Goal: Find specific page/section: Find specific page/section

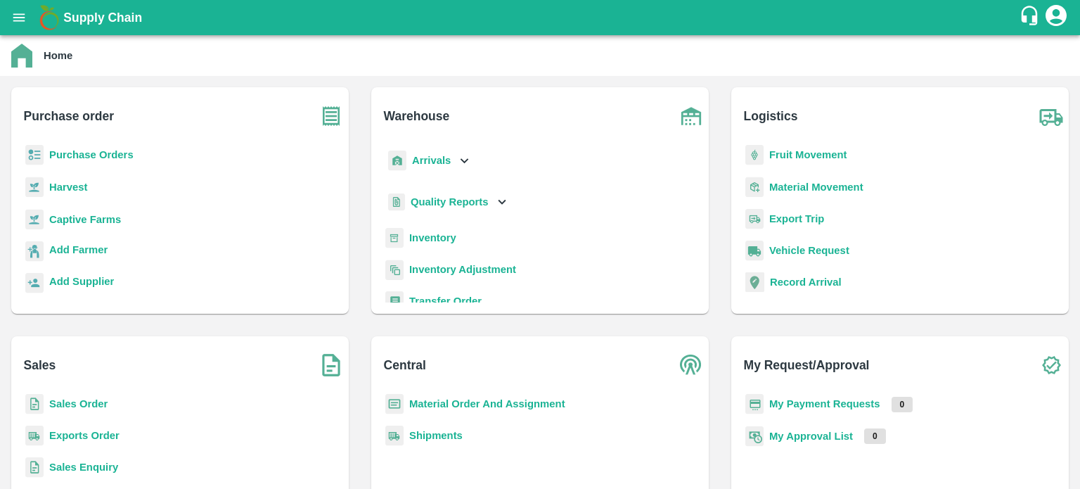
click at [103, 401] on b "Sales Order" at bounding box center [78, 403] width 58 height 11
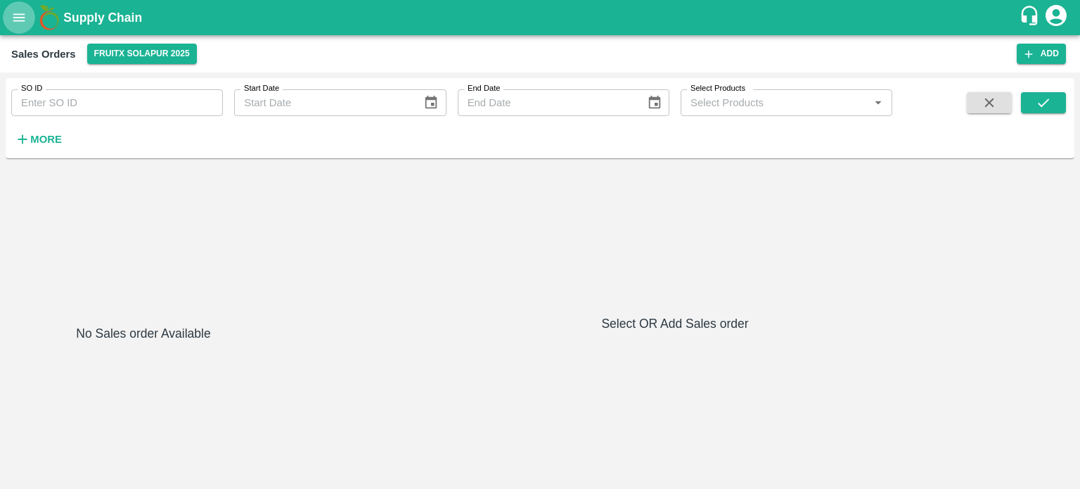
click at [18, 19] on icon "open drawer" at bounding box center [18, 17] width 15 height 15
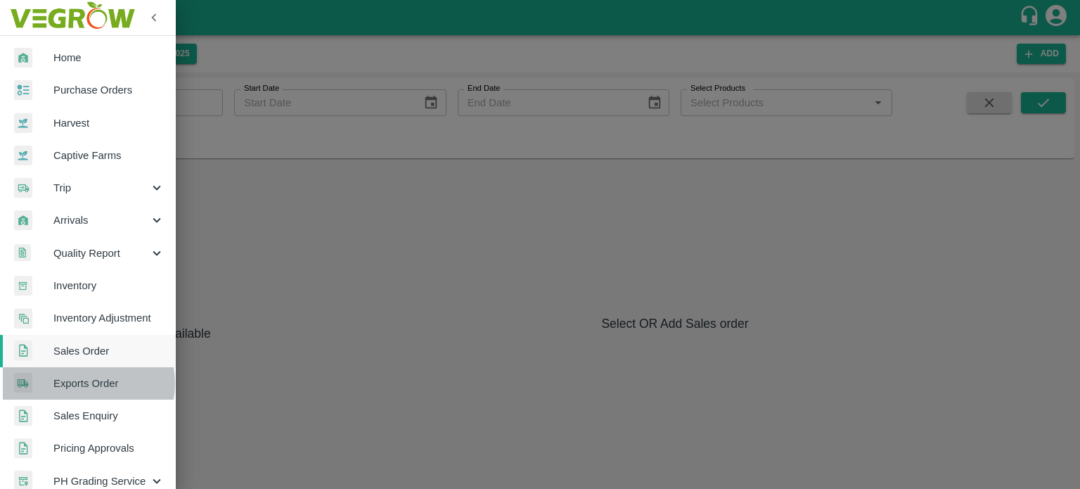
click at [83, 383] on span "Exports Order" at bounding box center [108, 382] width 111 height 15
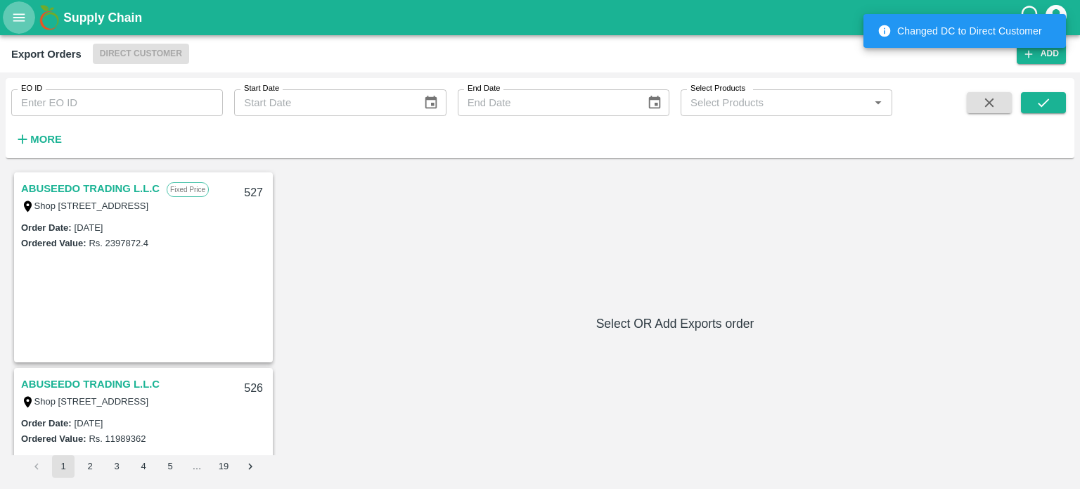
click at [22, 13] on icon "open drawer" at bounding box center [18, 17] width 15 height 15
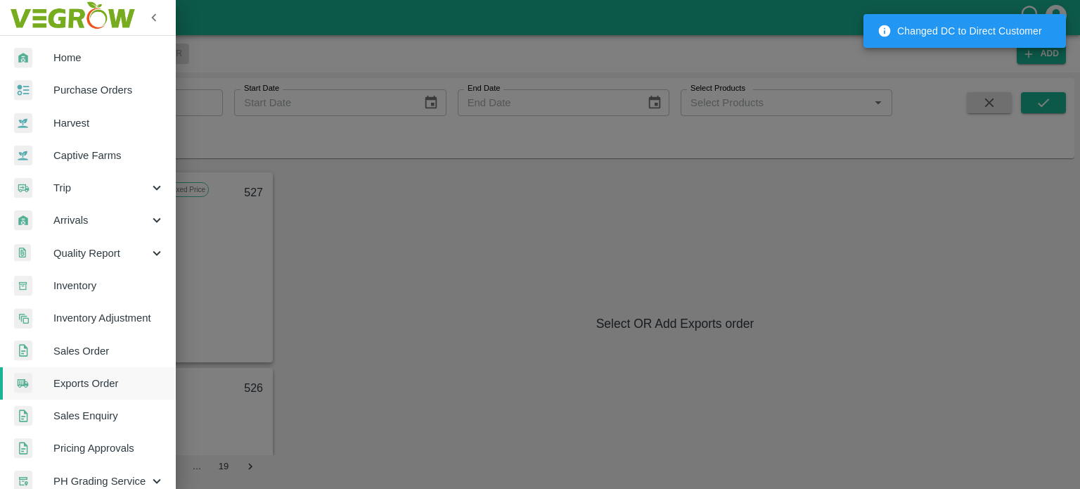
click at [83, 347] on span "Sales Order" at bounding box center [108, 350] width 111 height 15
